Goal: Navigation & Orientation: Go to known website

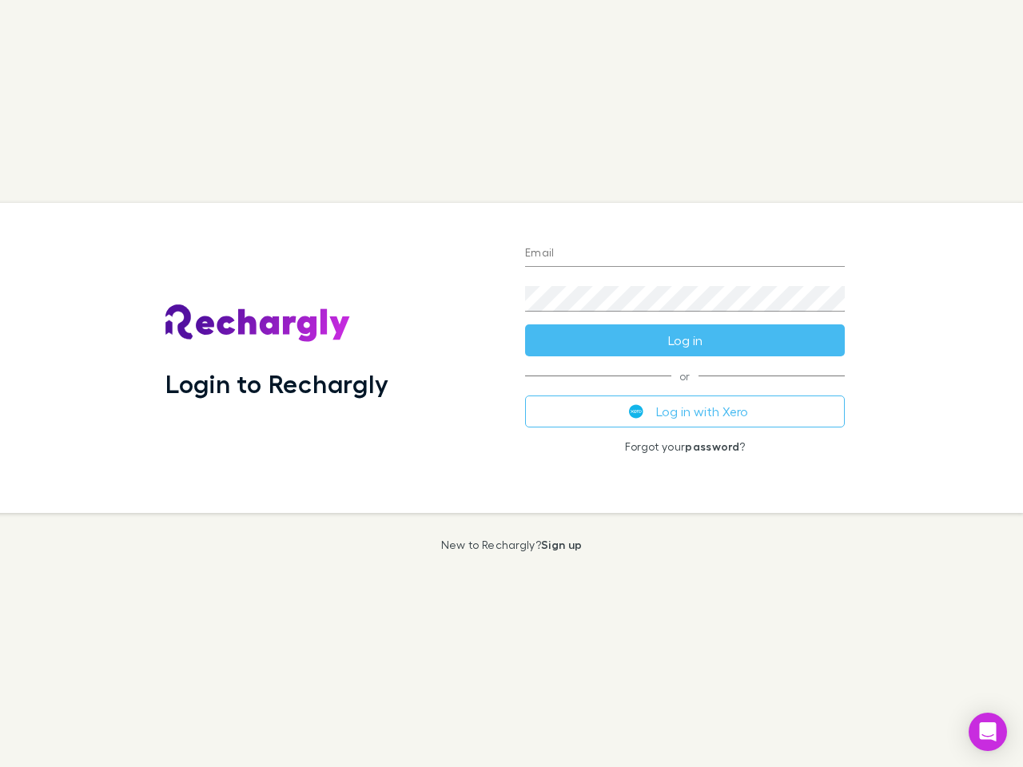
click at [511, 384] on div "Login to Rechargly" at bounding box center [333, 358] width 360 height 310
click at [685, 254] on input "Email" at bounding box center [685, 254] width 320 height 26
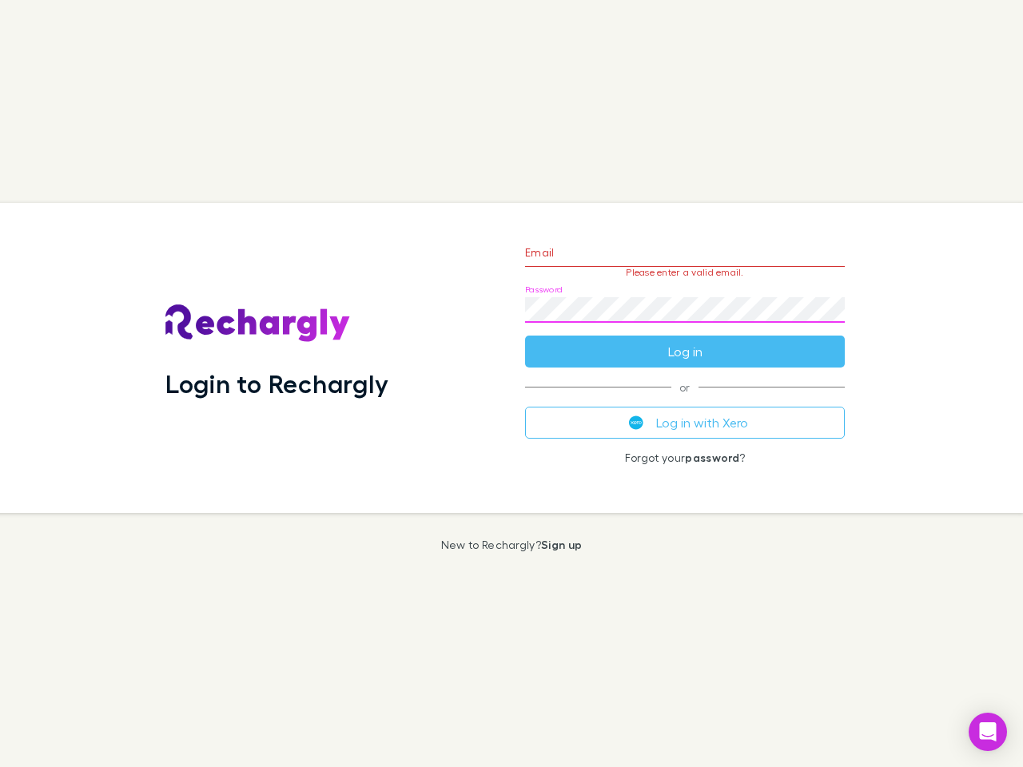
click at [685, 340] on form "Email Please enter a valid email. Password Log in" at bounding box center [685, 298] width 320 height 139
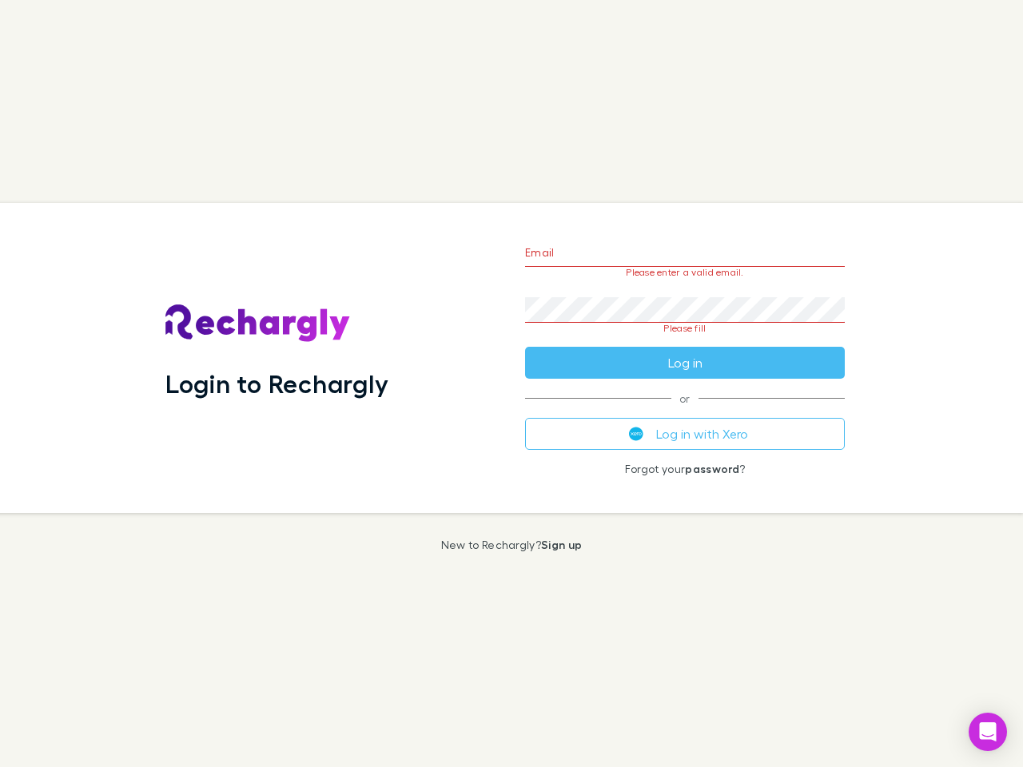
click at [685, 412] on div "Email Please enter a valid email. Password Please fill Log in or Log in with Xe…" at bounding box center [684, 358] width 345 height 310
click at [988, 732] on icon "Open Intercom Messenger" at bounding box center [988, 731] width 17 height 19
